Goal: Task Accomplishment & Management: Manage account settings

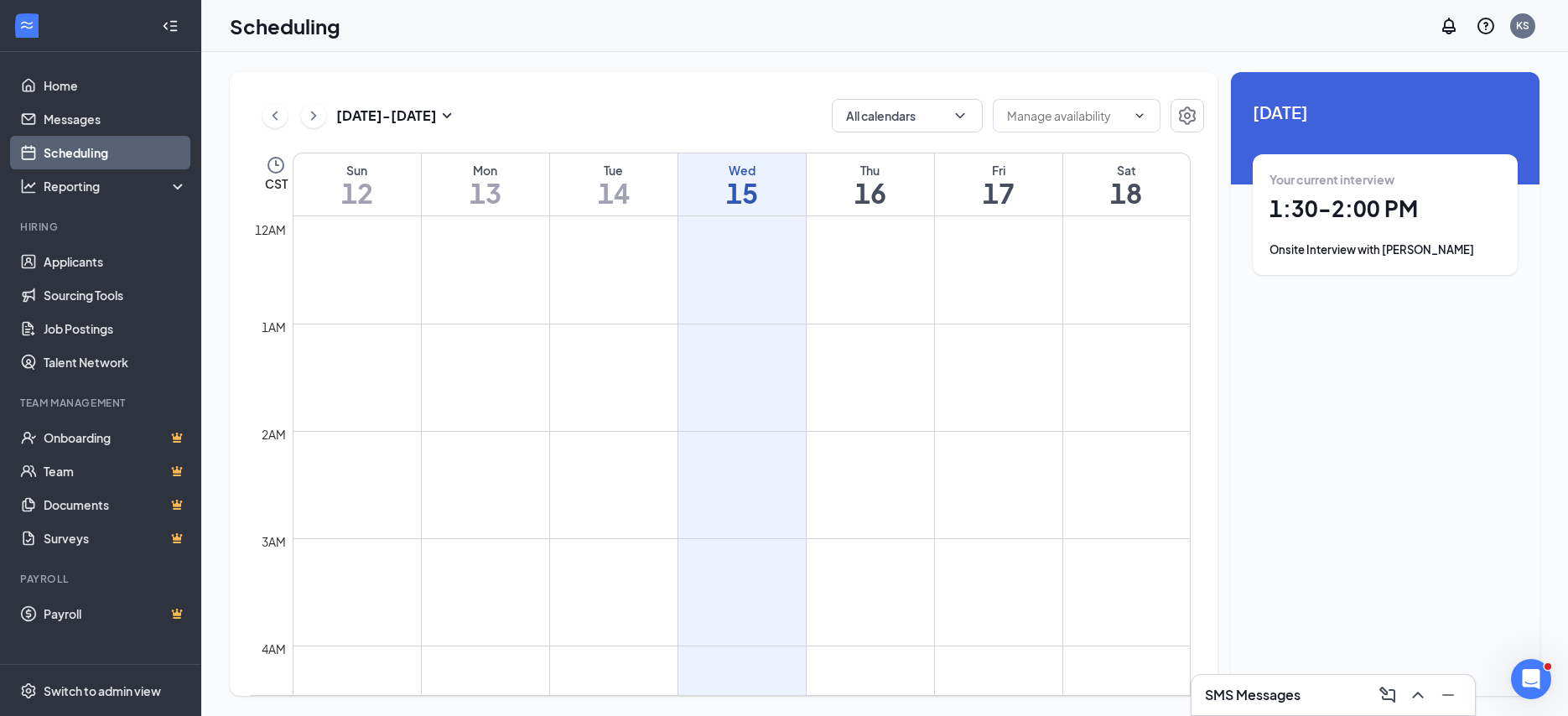
scroll to position [825, 0]
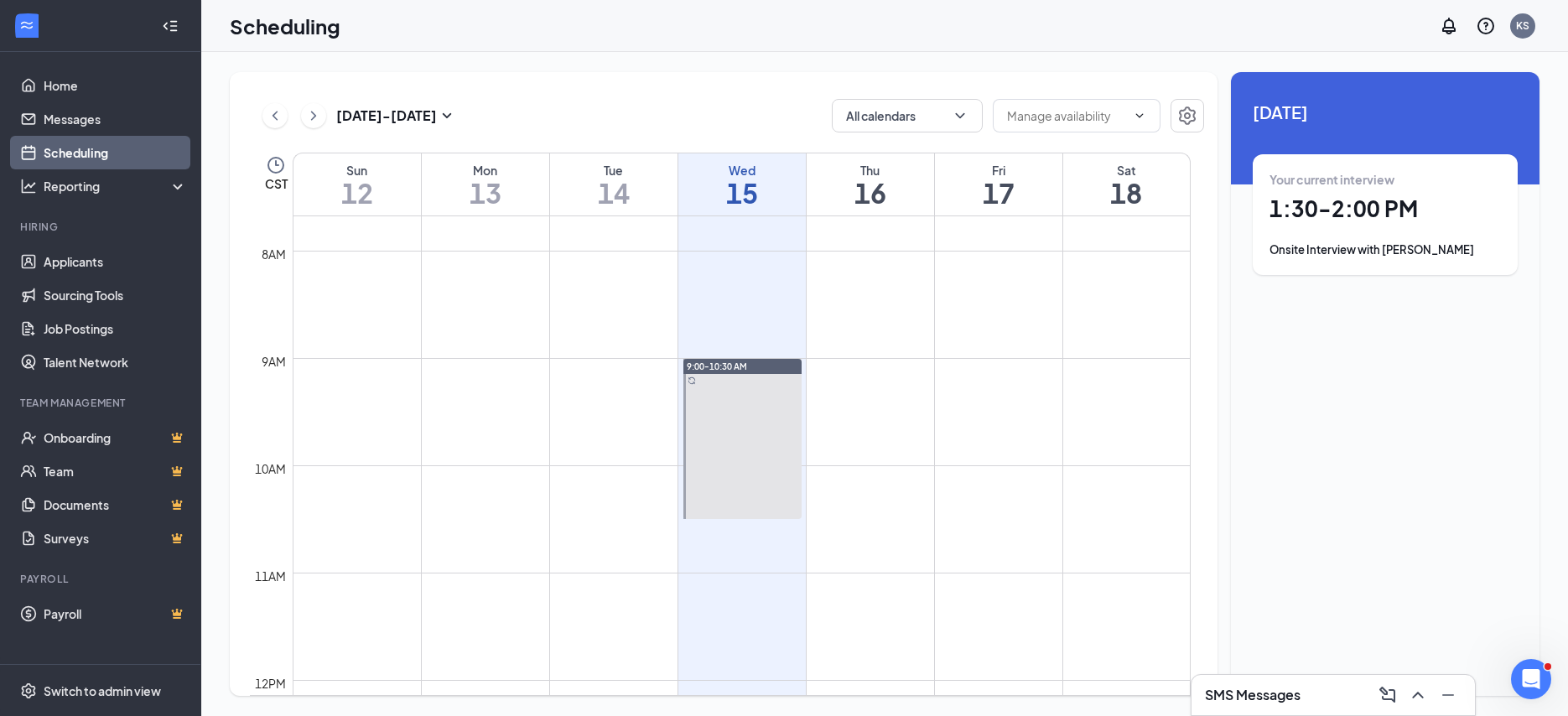
click at [1369, 233] on div "Your current interview 1:30 - 2:00 PM Onsite Interview with [PERSON_NAME]" at bounding box center [1384, 215] width 231 height 88
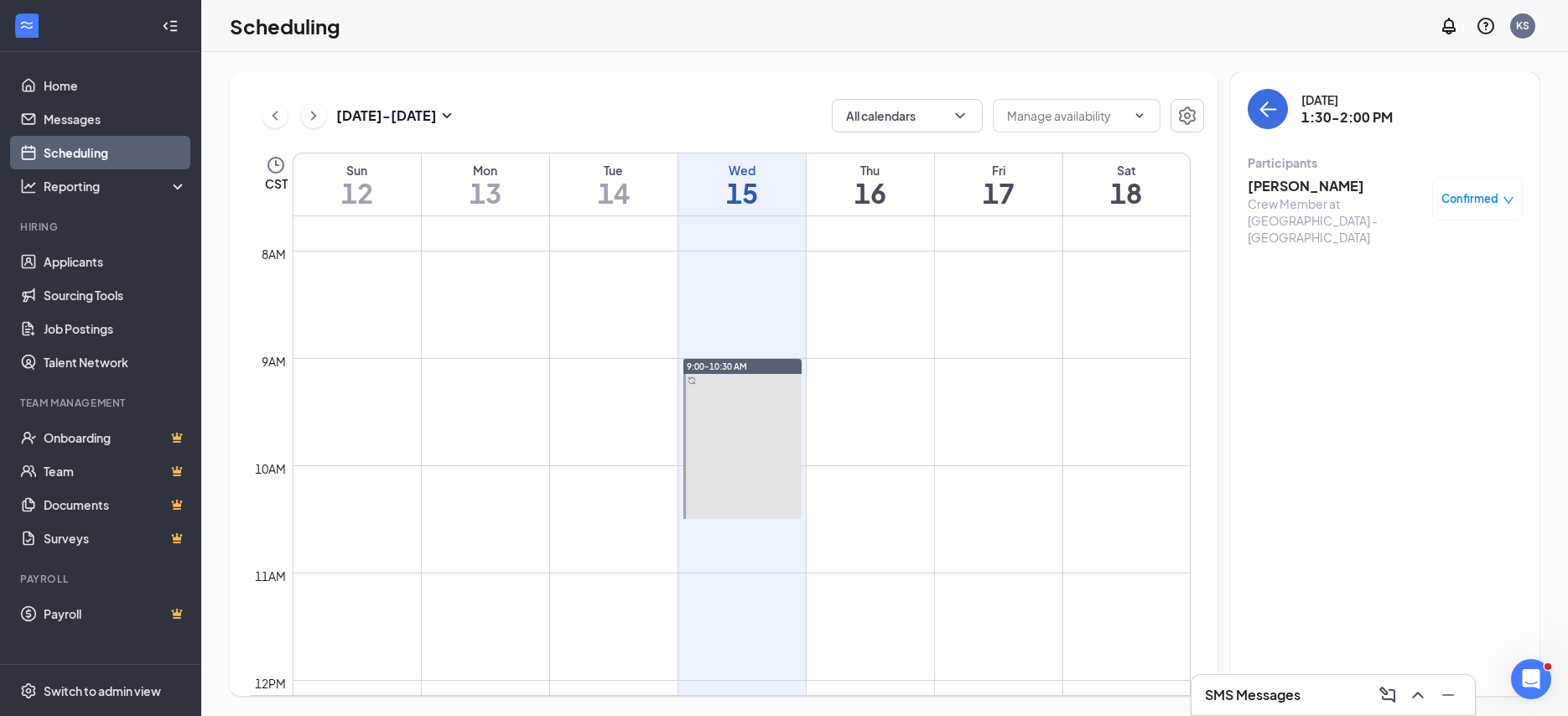
click at [1301, 187] on h3 "[PERSON_NAME]" at bounding box center [1335, 186] width 176 height 18
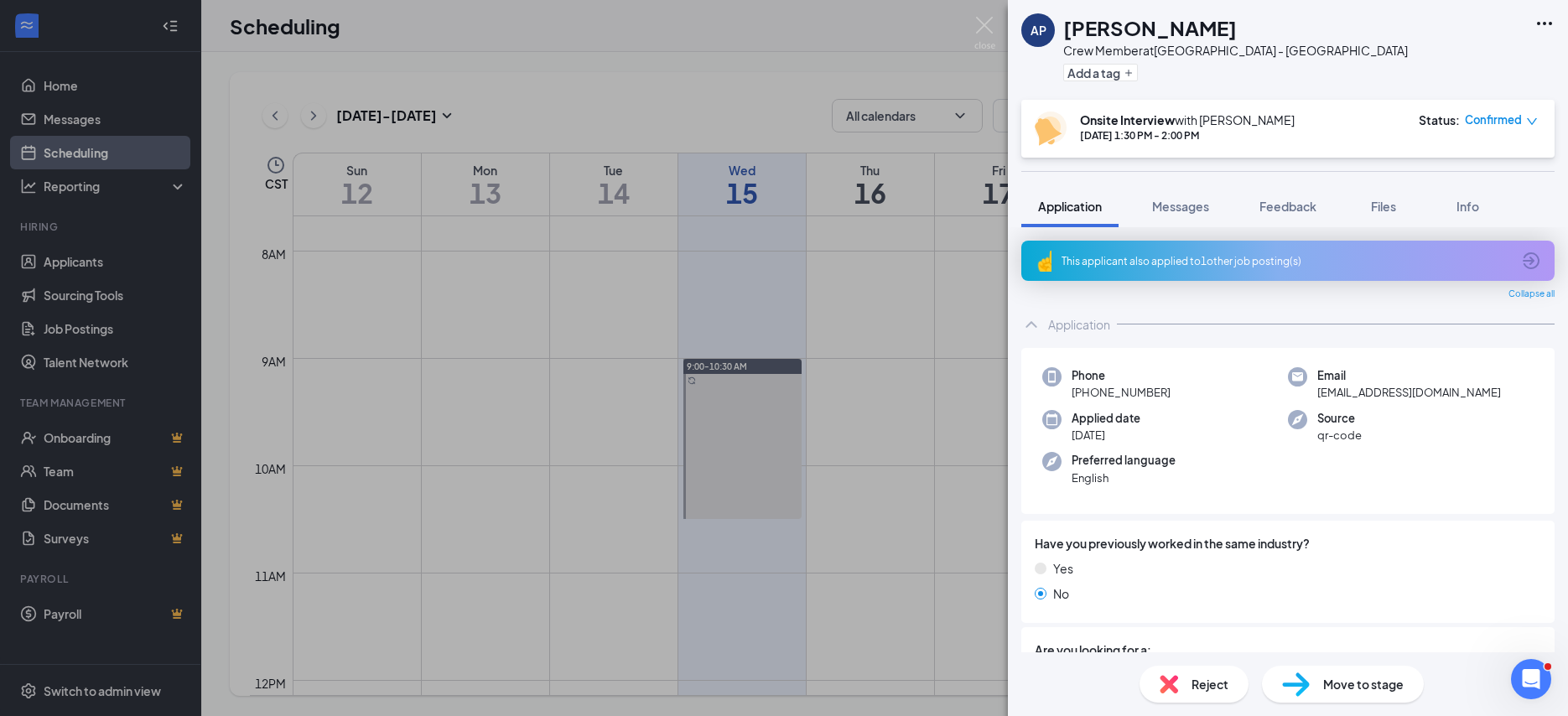
click at [1547, 23] on icon "Ellipses" at bounding box center [1543, 23] width 20 height 20
click at [1413, 63] on link "View full application" at bounding box center [1454, 62] width 181 height 17
click at [997, 30] on div "AP Aniyah Peters Crew Member at Oil Center - Lafayette Add a tag Onsite Intervi…" at bounding box center [784, 358] width 1568 height 716
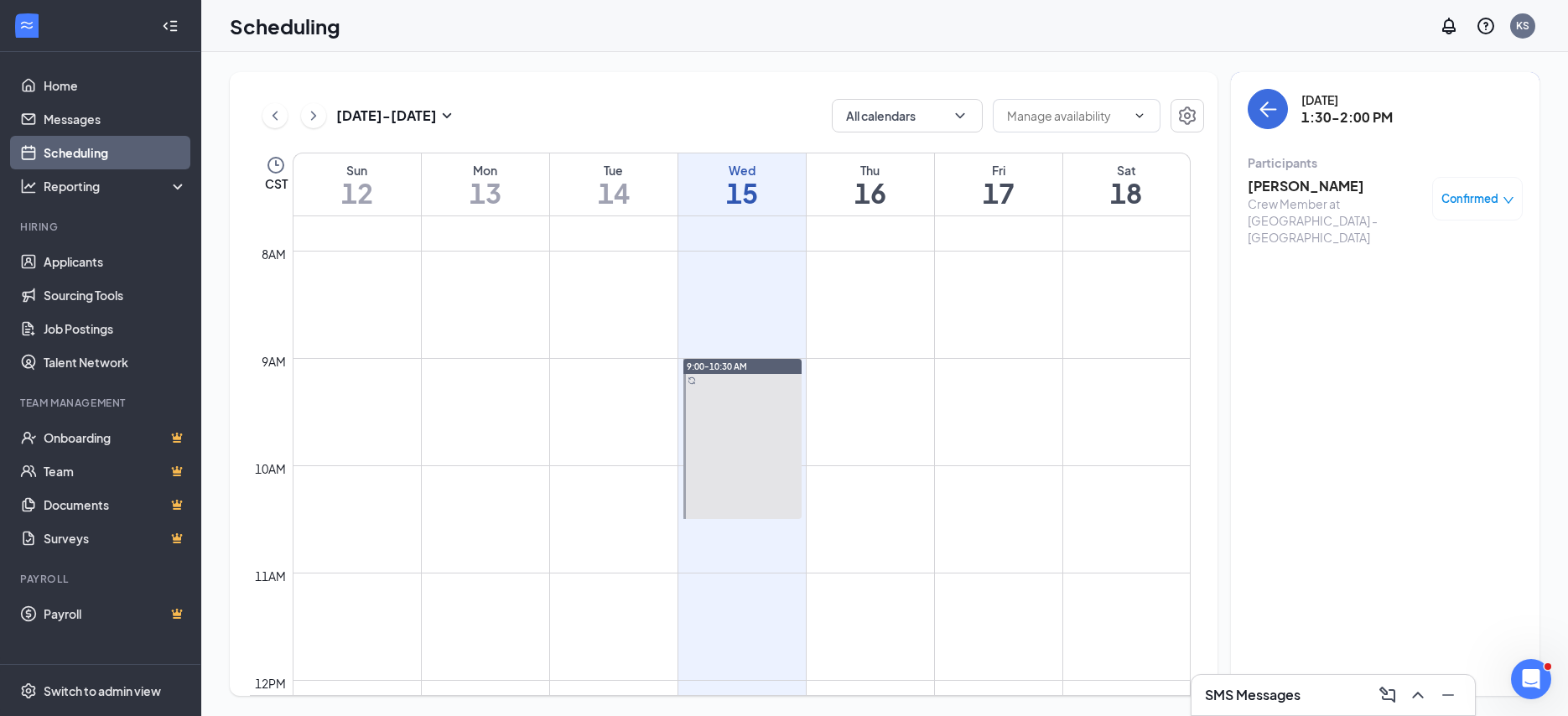
click at [986, 28] on div "Scheduling KS" at bounding box center [883, 26] width 1366 height 52
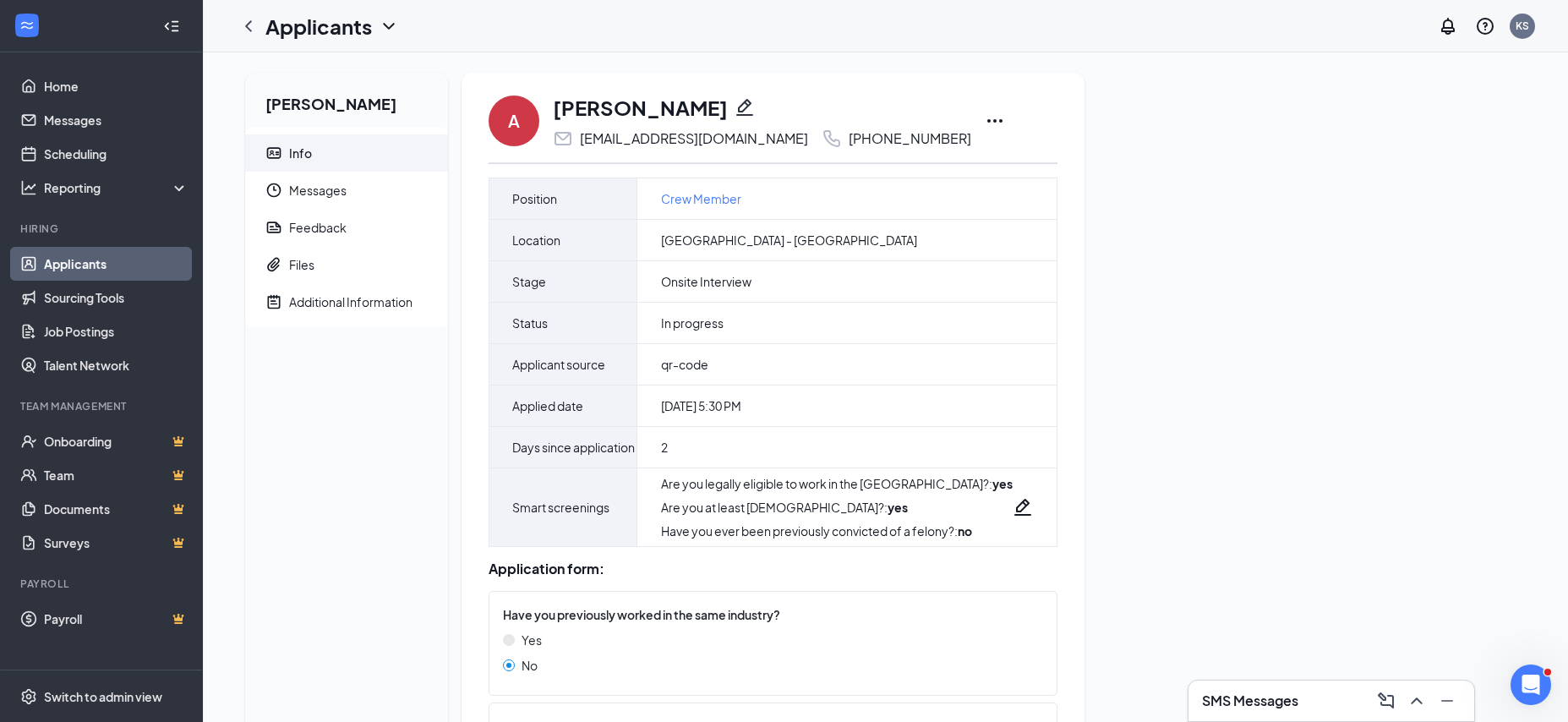
click at [929, 123] on div "A [PERSON_NAME] [EMAIL_ADDRESS][DOMAIN_NAME] [PHONE_NUMBER]" at bounding box center [773, 121] width 569 height 56
click at [985, 121] on icon "Ellipses" at bounding box center [995, 120] width 20 height 20
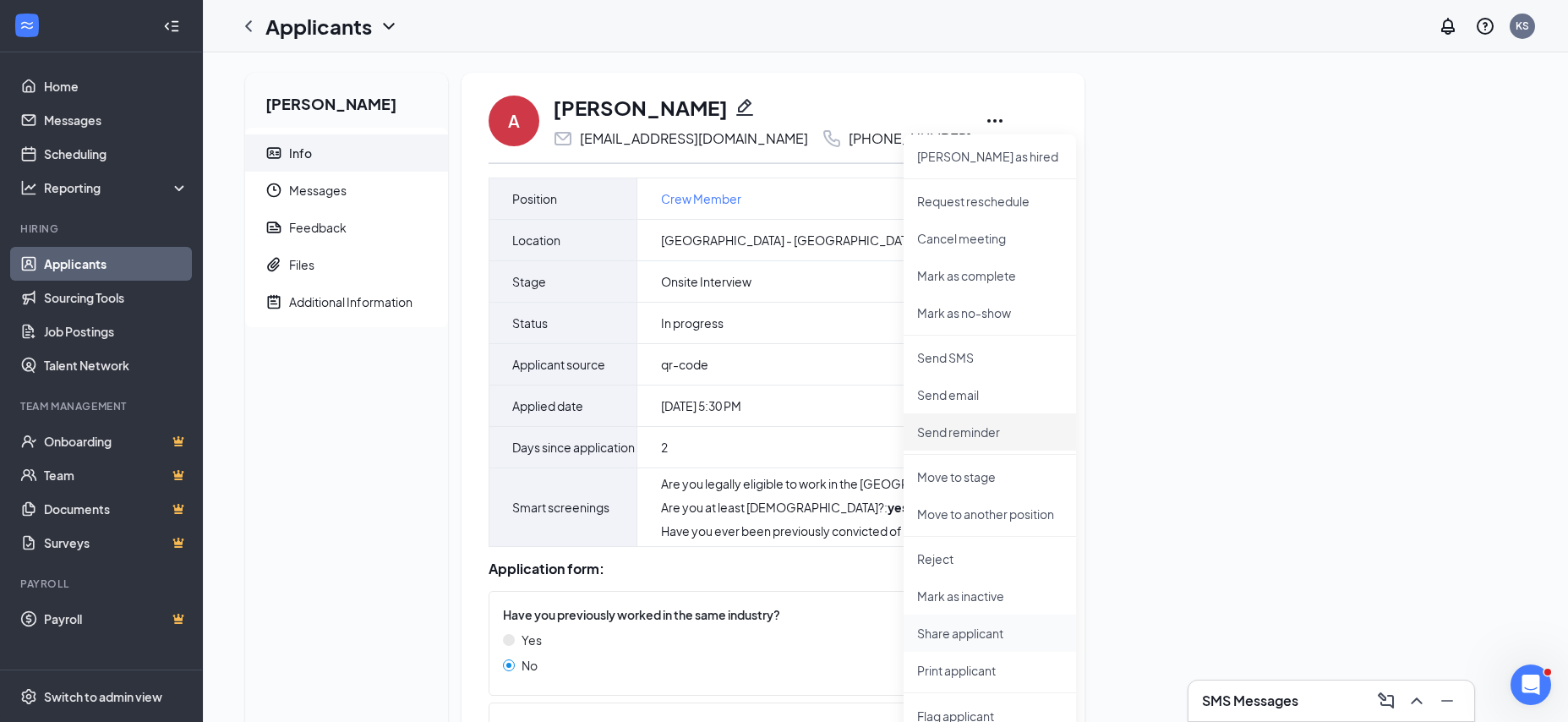
scroll to position [4, 0]
click at [976, 672] on p "Print applicant" at bounding box center [989, 667] width 145 height 17
